Goal: Information Seeking & Learning: Learn about a topic

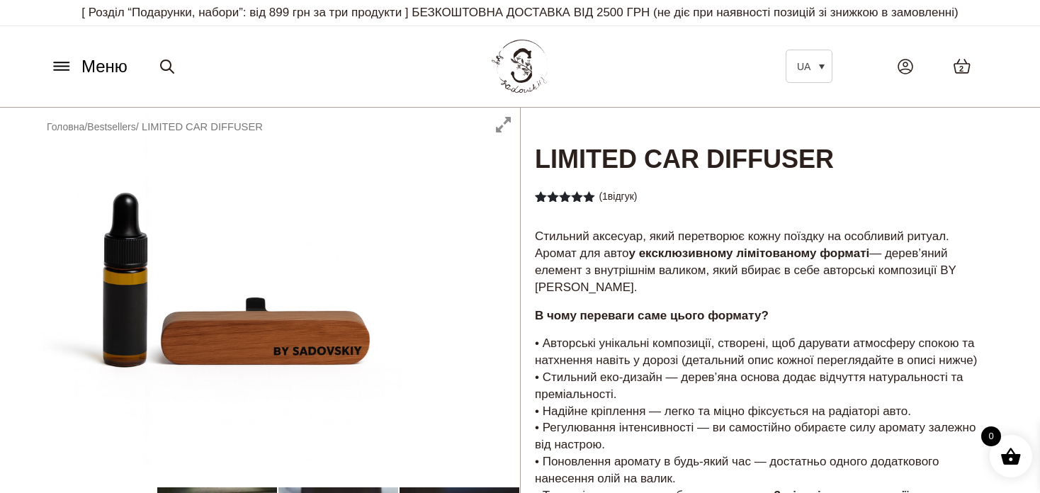
click at [65, 62] on icon at bounding box center [61, 62] width 15 height 0
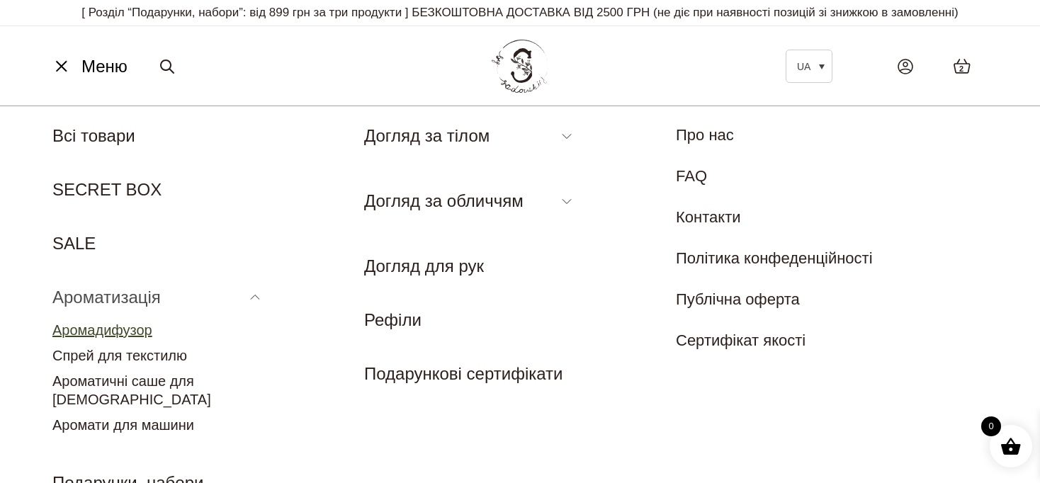
click at [130, 329] on link "Аромадифузор" at bounding box center [102, 330] width 100 height 16
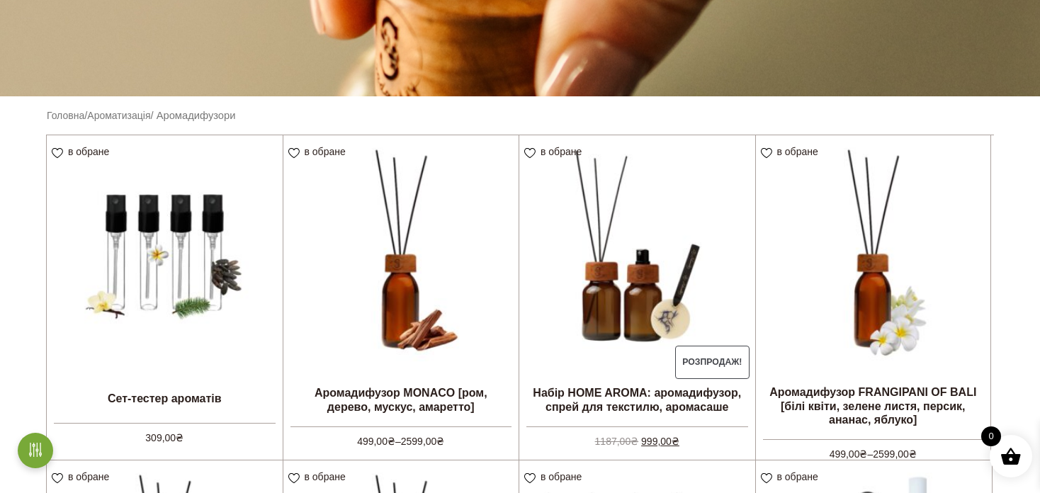
scroll to position [496, 0]
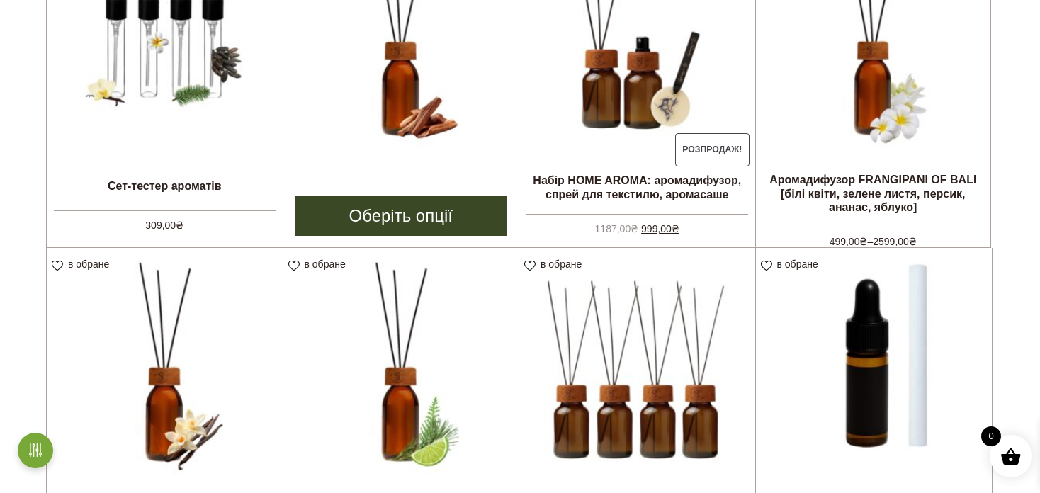
click at [430, 89] on img at bounding box center [401, 41] width 236 height 236
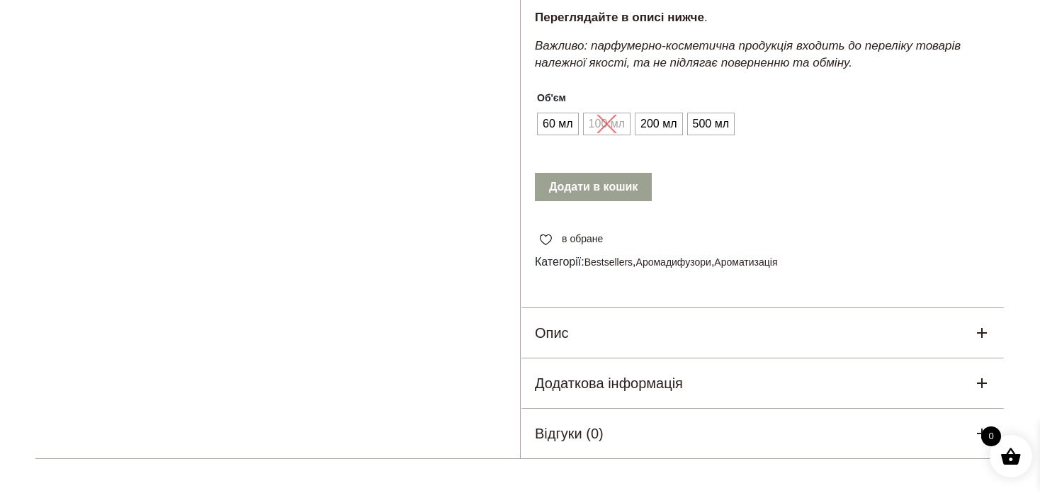
scroll to position [779, 0]
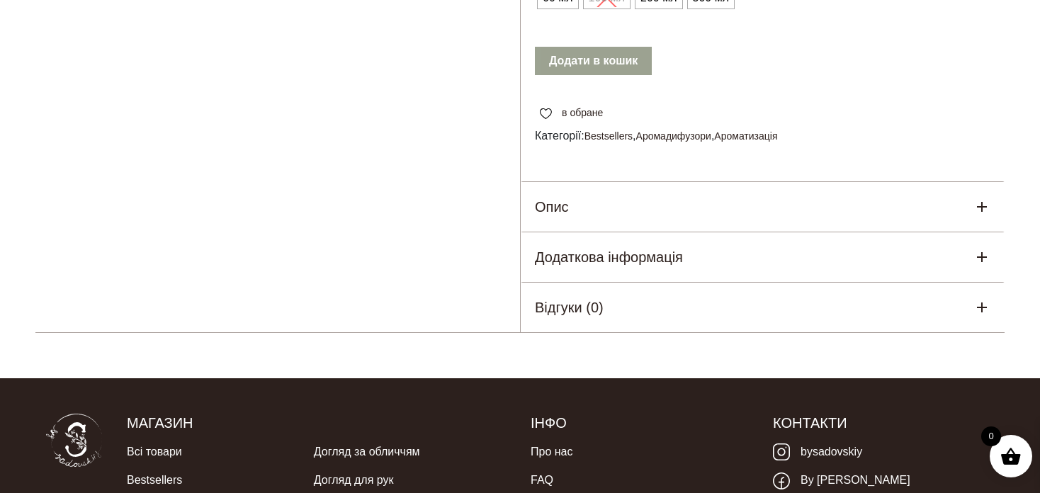
click at [728, 232] on div "Опис" at bounding box center [763, 207] width 484 height 50
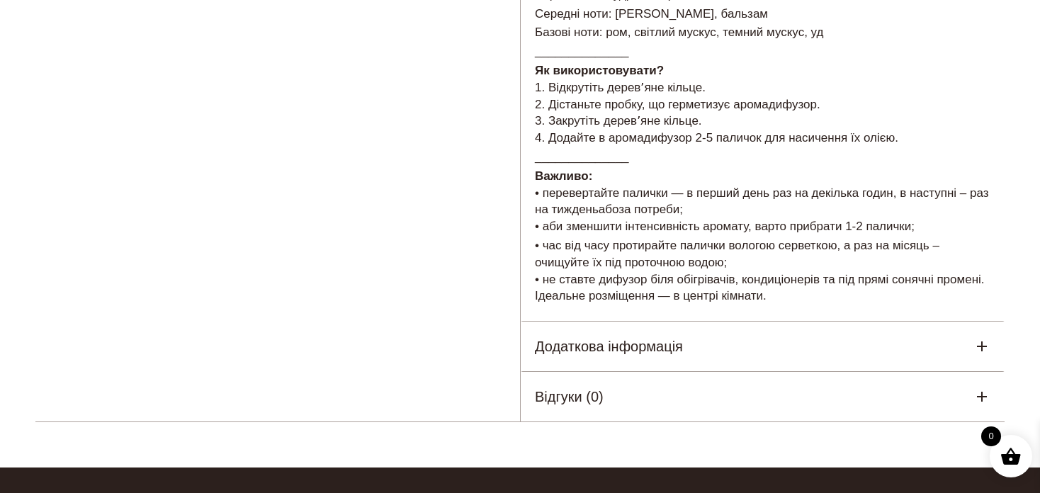
scroll to position [1275, 0]
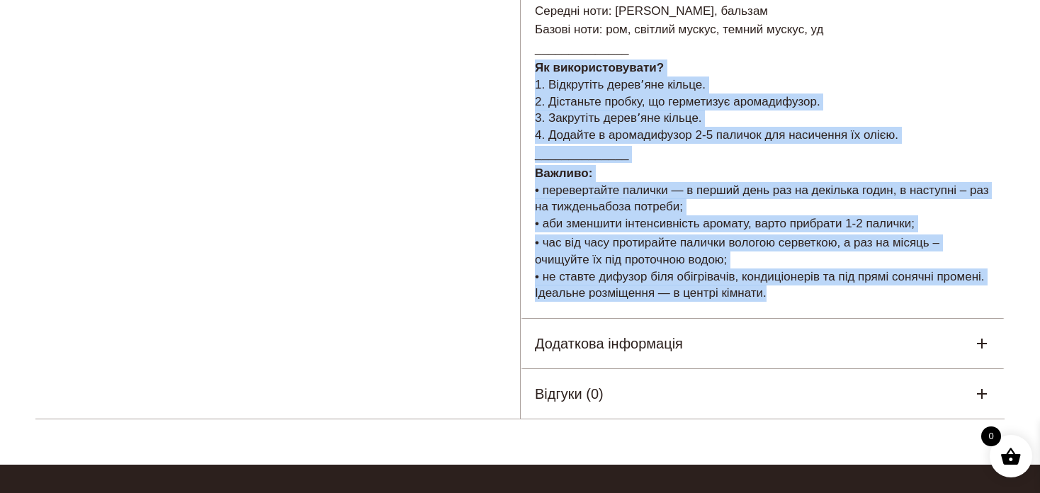
drag, startPoint x: 535, startPoint y: 97, endPoint x: 864, endPoint y: 328, distance: 402.2
click at [864, 319] on div "Як обрати обʼєм? Дифузори 60 мл були розроблені для тестування аромату. Його ви…" at bounding box center [763, 27] width 484 height 583
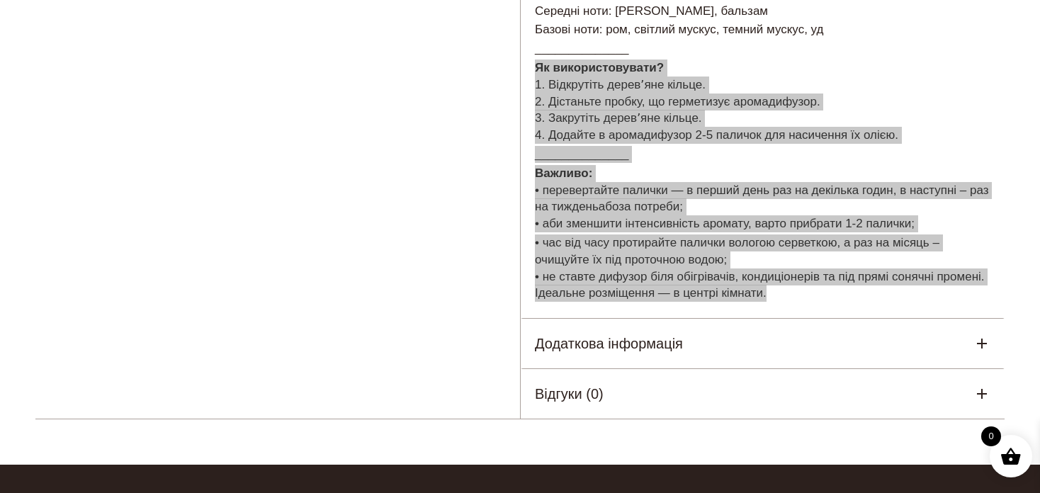
copy div "Як використовувати? 1. Відкрутіть деревʼяне кільце. 2. Дістаньте пробку, що гер…"
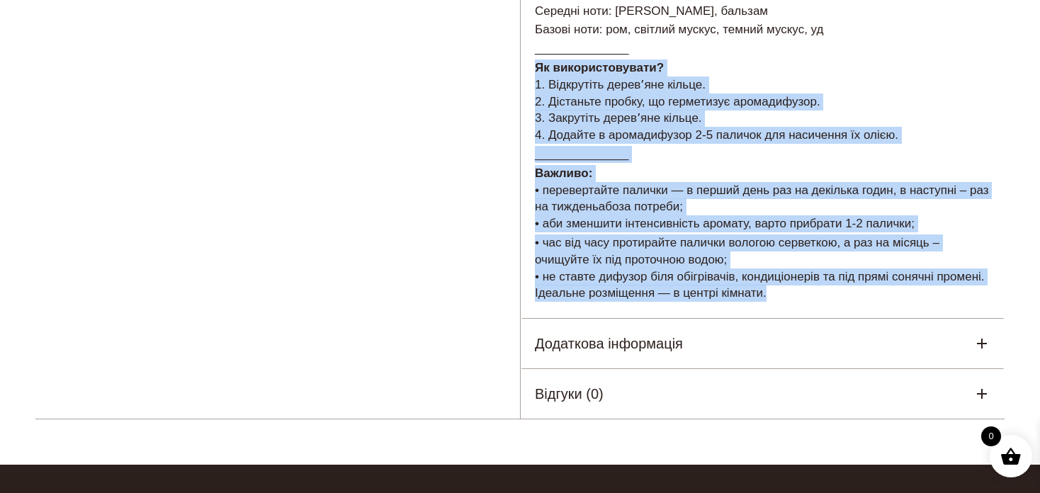
copy div "Як використовувати? 1. Відкрутіть деревʼяне кільце. 2. Дістаньте пробку, що гер…"
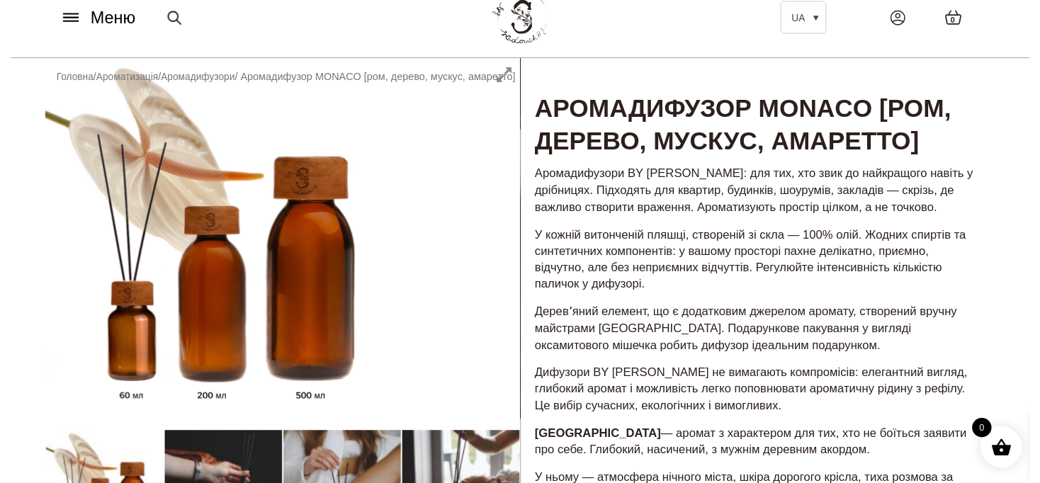
scroll to position [0, 0]
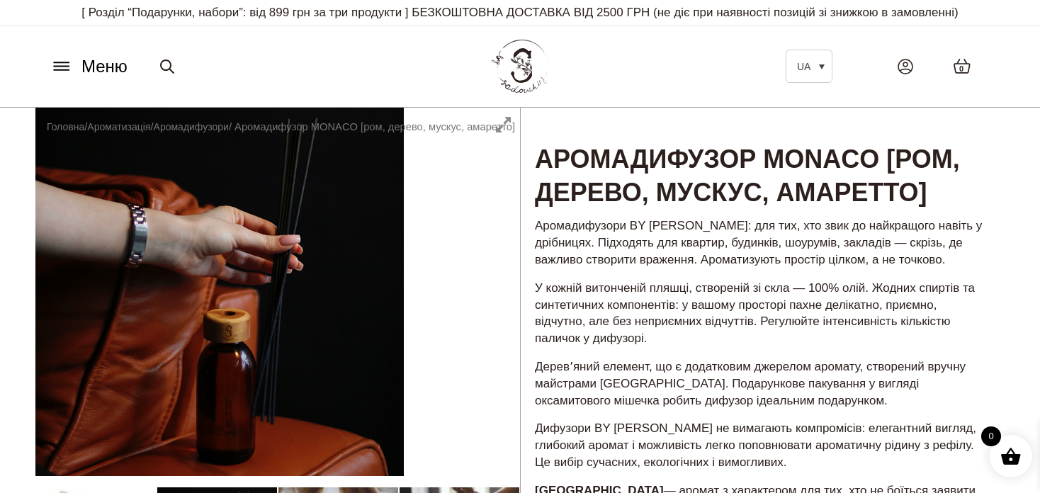
click at [65, 69] on icon at bounding box center [61, 66] width 23 height 15
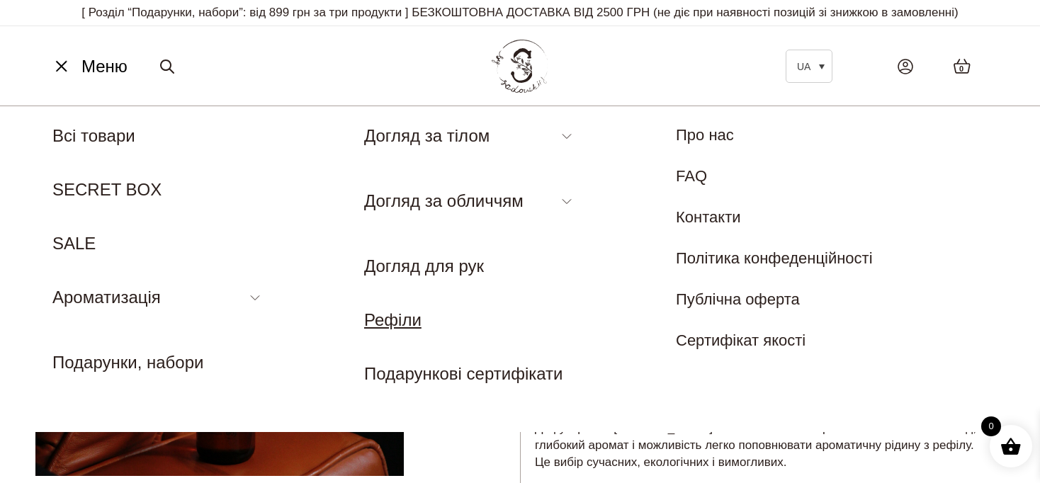
click at [395, 318] on link "Рефіли" at bounding box center [392, 319] width 57 height 19
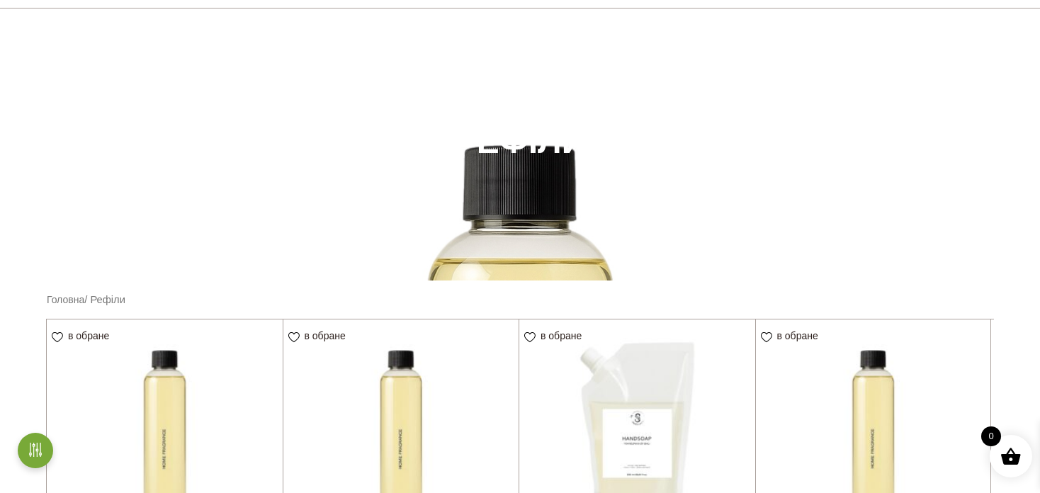
scroll to position [283, 0]
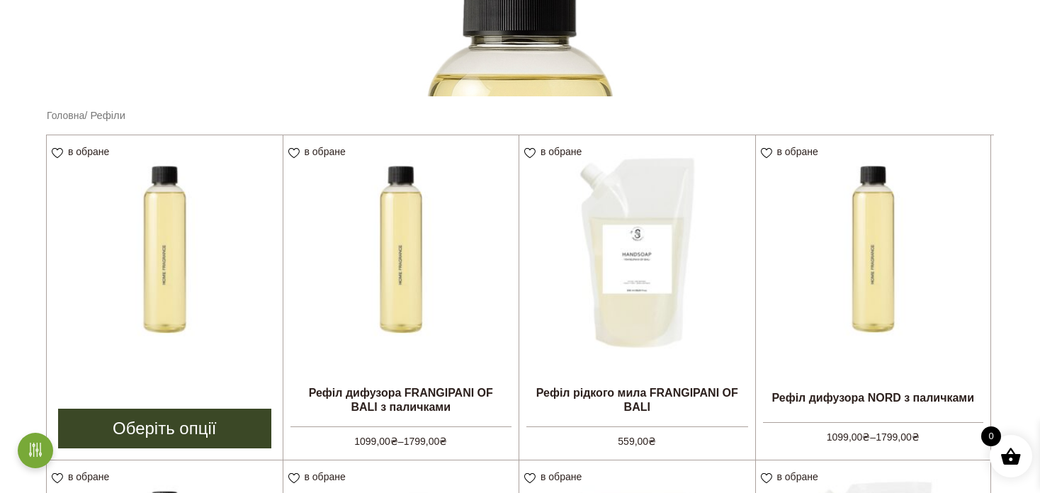
click at [207, 292] on img at bounding box center [165, 253] width 236 height 236
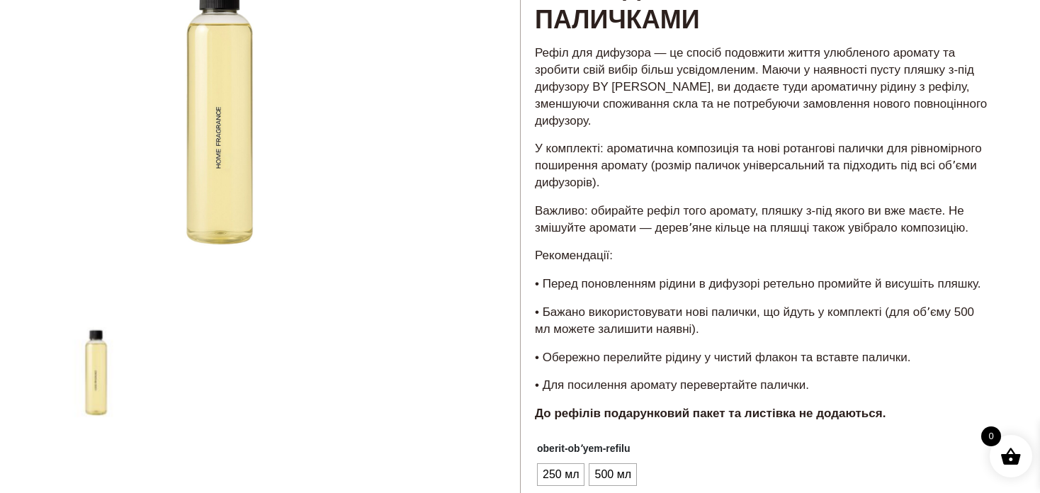
scroll to position [142, 0]
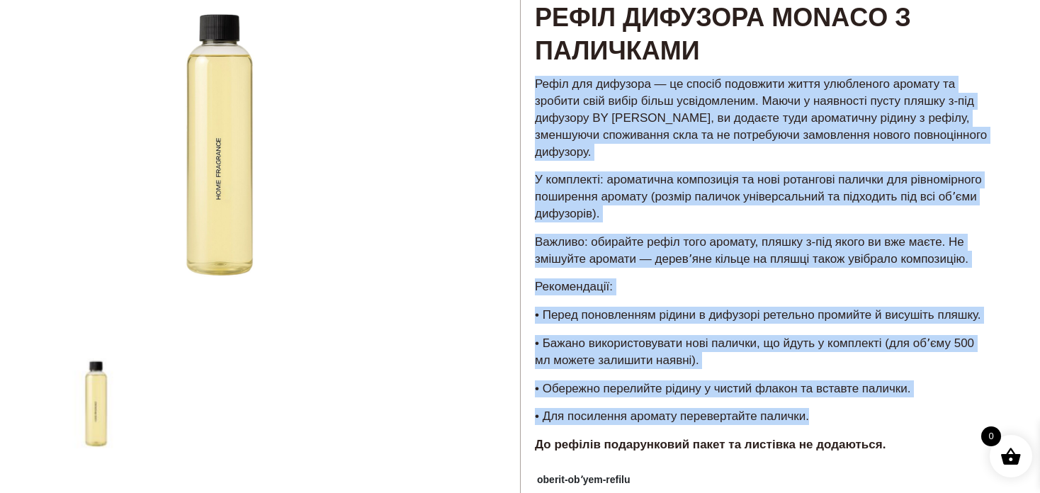
drag, startPoint x: 536, startPoint y: 84, endPoint x: 910, endPoint y: 400, distance: 489.5
click at [910, 400] on div "Рефіл для дифузора — це спосіб подовжити життя улюбленого аромату та зробити св…" at bounding box center [763, 270] width 484 height 392
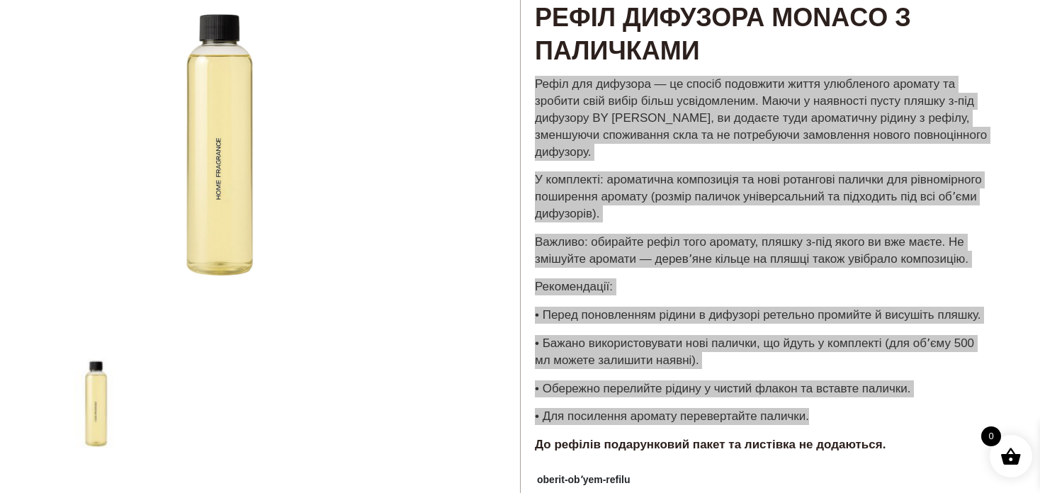
copy div "Lorem ips dolorsit — am consec adipiscin elits doeiusmodt incidid ut laboree do…"
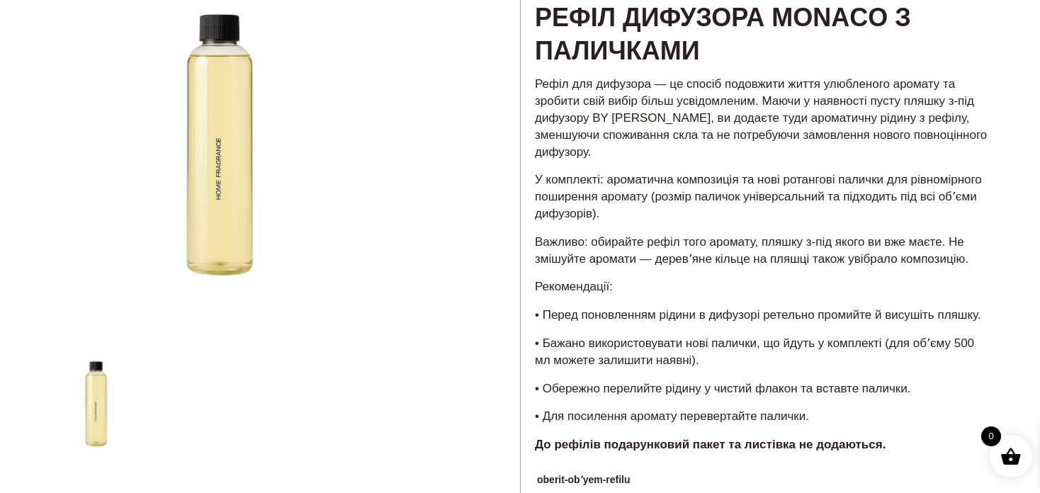
click at [370, 182] on div at bounding box center [277, 403] width 484 height 875
